Goal: Task Accomplishment & Management: Manage account settings

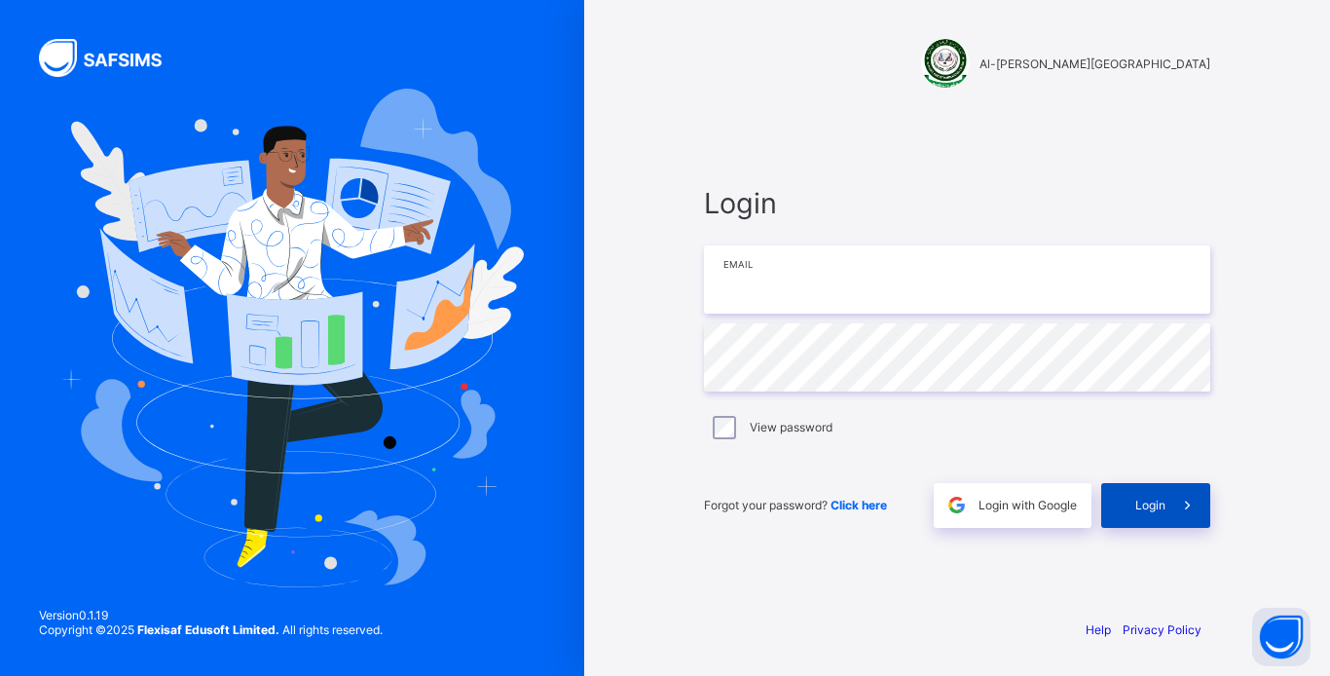
type input "**********"
click at [1149, 503] on span "Login" at bounding box center [1151, 505] width 30 height 15
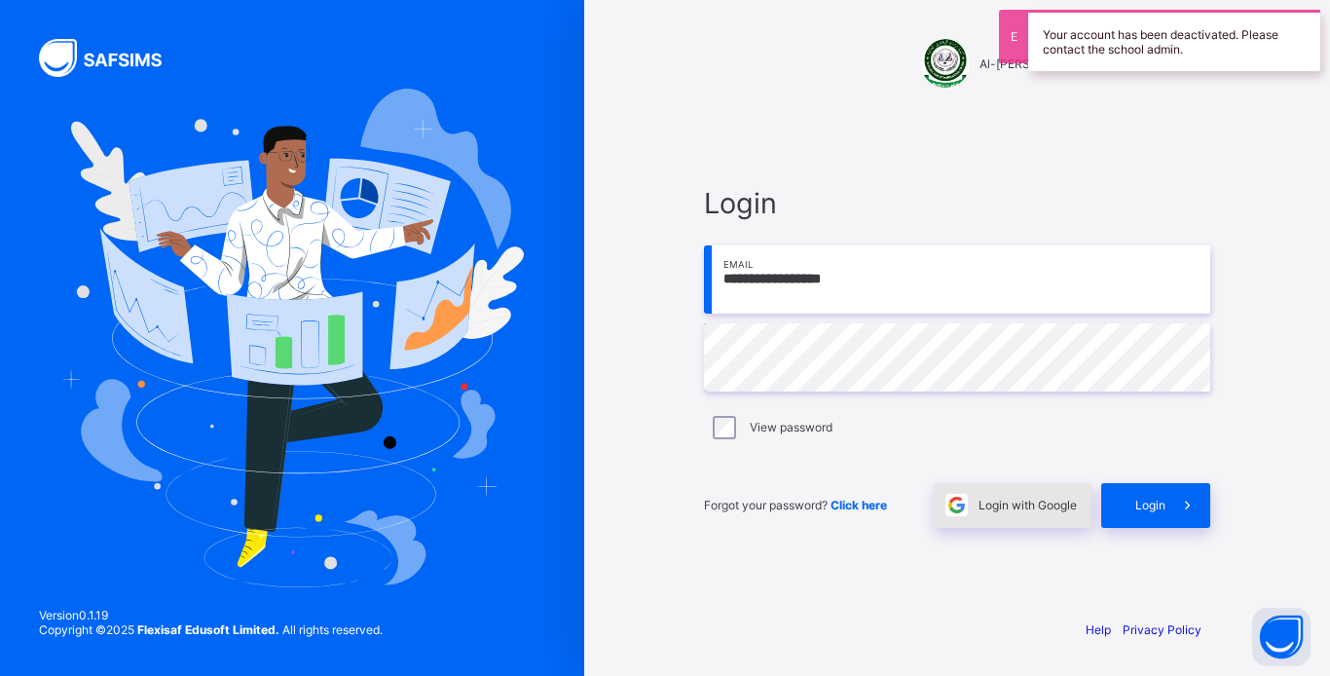
click at [1031, 507] on span "Login with Google" at bounding box center [1028, 505] width 98 height 15
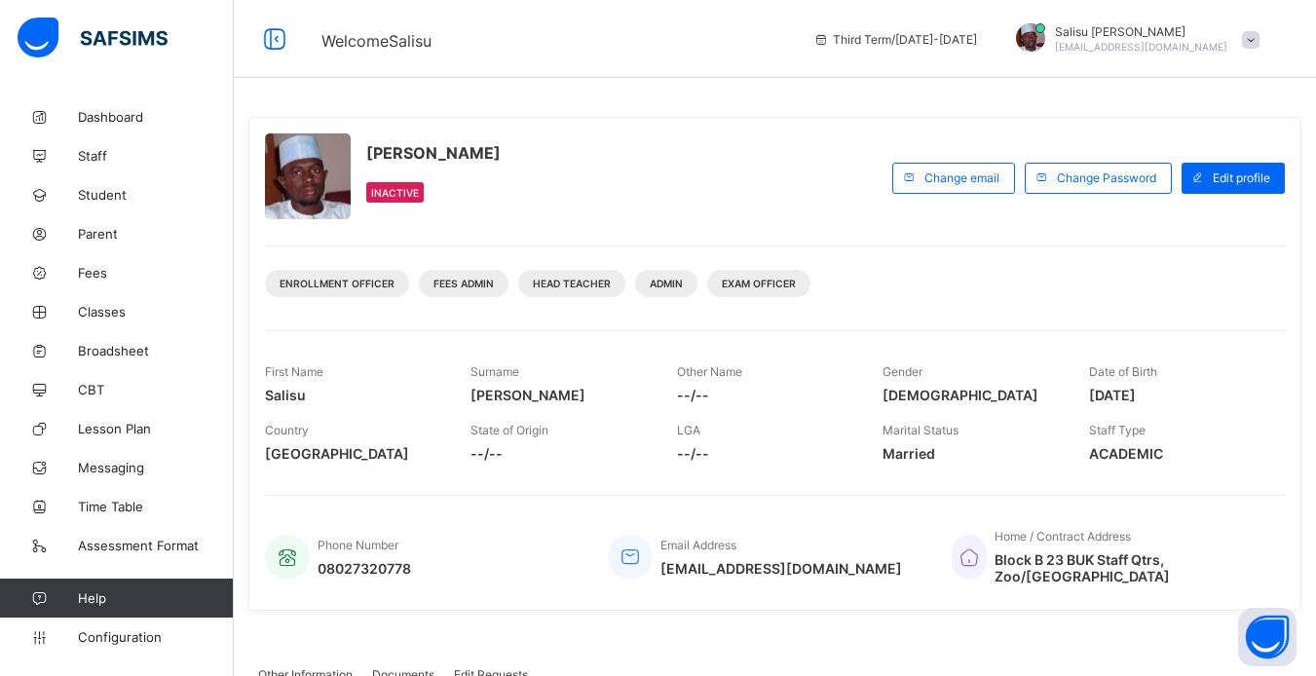
click at [395, 204] on div "Inactive" at bounding box center [433, 192] width 134 height 40
